Goal: Task Accomplishment & Management: Manage account settings

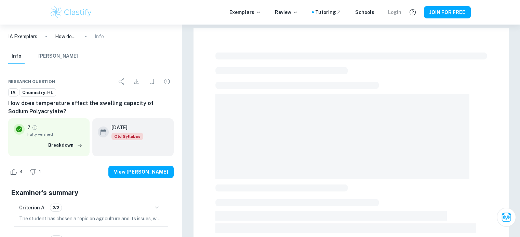
click at [397, 11] on div "Login" at bounding box center [394, 13] width 13 height 8
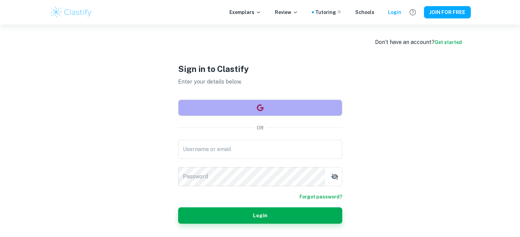
click at [307, 105] on button "button" at bounding box center [260, 108] width 164 height 16
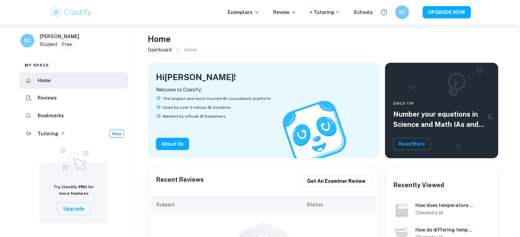
click at [402, 13] on h6 "SC" at bounding box center [402, 13] width 8 height 8
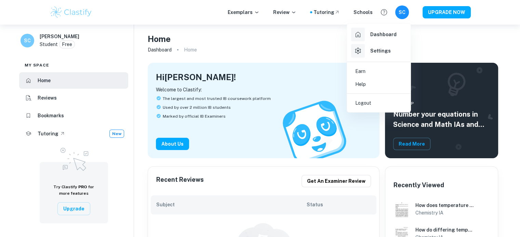
click at [384, 52] on h6 "Settings" at bounding box center [380, 51] width 20 height 8
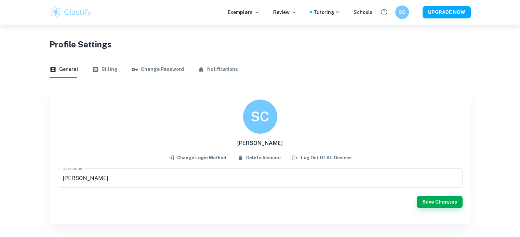
scroll to position [25, 0]
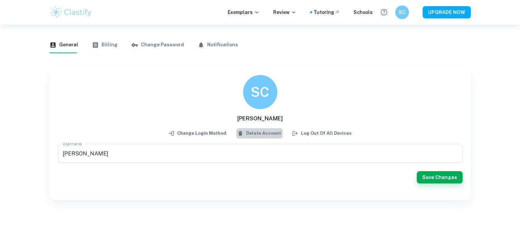
click at [277, 135] on button "Delete Account" at bounding box center [259, 133] width 46 height 10
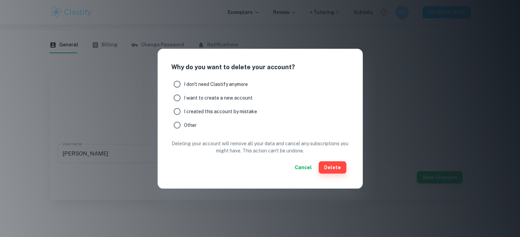
click at [215, 113] on span "I created this account by mistake" at bounding box center [220, 112] width 73 height 8
click at [184, 113] on input "I created this account by mistake" at bounding box center [177, 112] width 14 height 14
radio input "true"
click at [337, 166] on button "Delete" at bounding box center [332, 168] width 28 height 12
